Goal: Navigation & Orientation: Find specific page/section

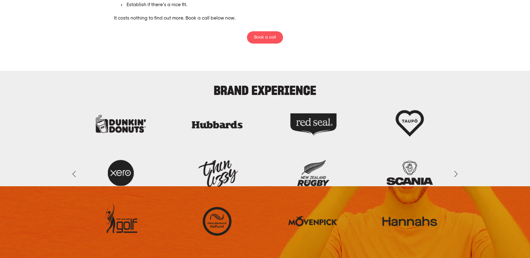
scroll to position [1480, 0]
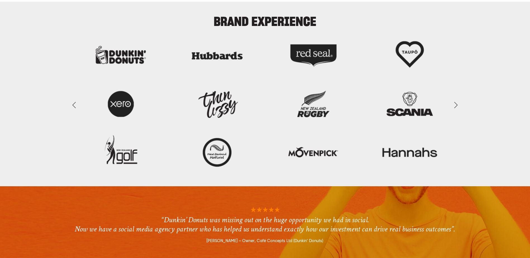
click at [456, 105] on link "Next Slide" at bounding box center [455, 105] width 12 height 17
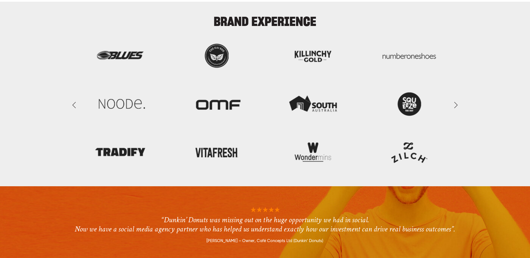
click at [456, 105] on link "Next Slide" at bounding box center [455, 105] width 12 height 17
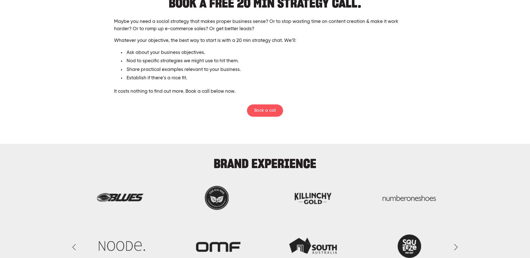
scroll to position [1285, 0]
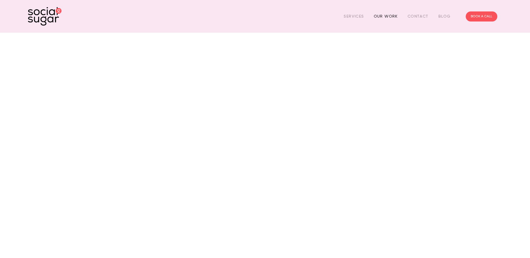
click at [387, 19] on link "Our Work" at bounding box center [386, 16] width 24 height 9
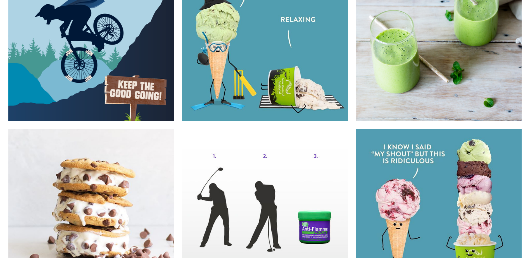
scroll to position [5449, 0]
